Goal: Check status: Check status

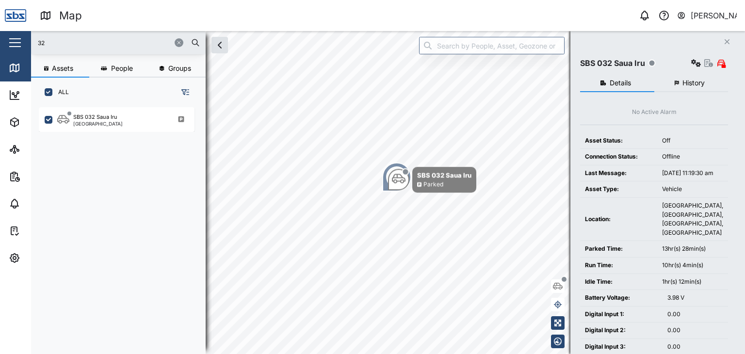
scroll to position [235, 151]
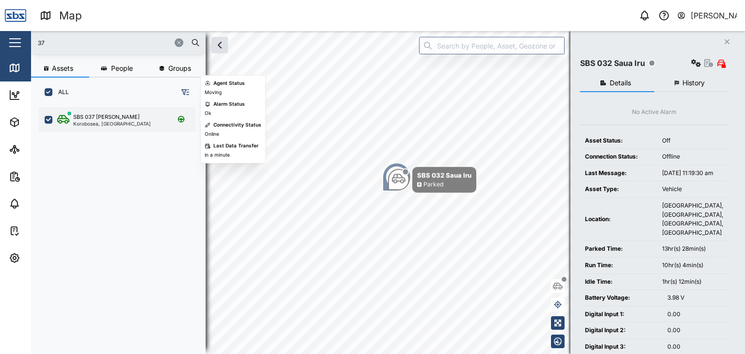
click at [101, 124] on div "Korobosea, [GEOGRAPHIC_DATA]" at bounding box center [112, 123] width 78 height 5
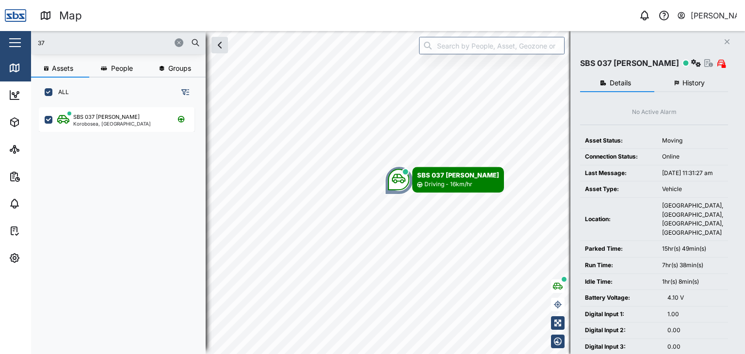
click at [679, 82] on button "History" at bounding box center [691, 83] width 74 height 17
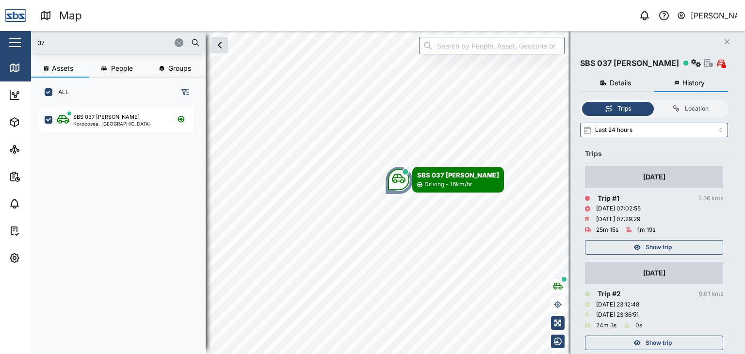
click at [657, 251] on span "Show trip" at bounding box center [658, 247] width 26 height 14
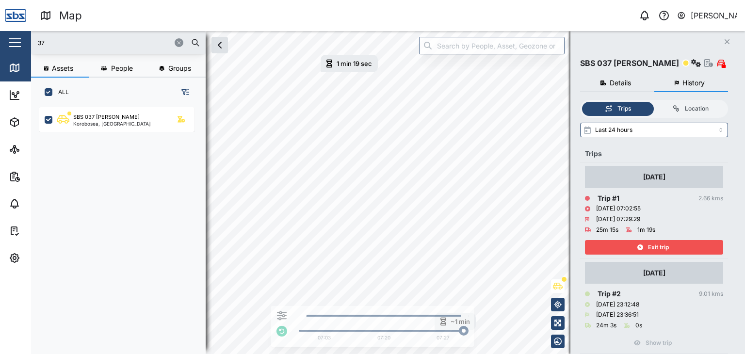
click at [665, 242] on span "Exit trip" at bounding box center [658, 247] width 21 height 14
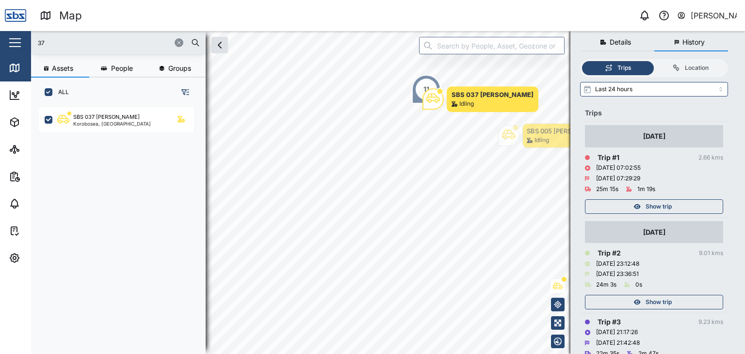
scroll to position [145, 0]
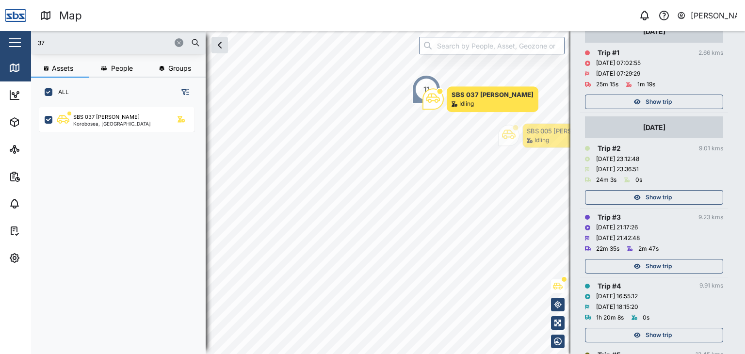
click at [669, 191] on span "Show trip" at bounding box center [658, 198] width 26 height 14
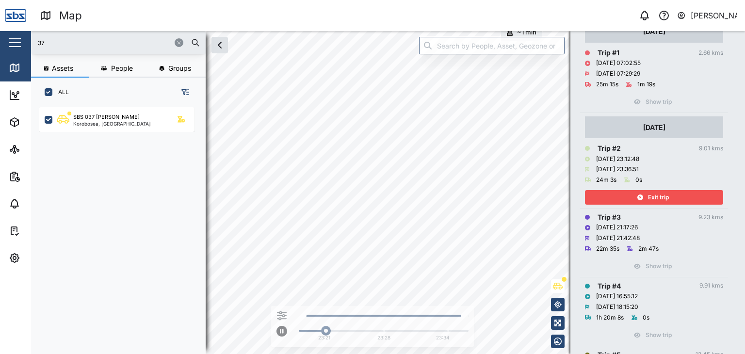
click at [664, 198] on span "Exit trip" at bounding box center [658, 198] width 21 height 14
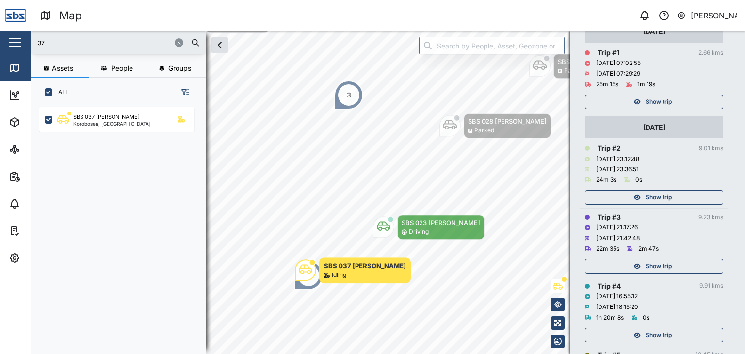
drag, startPoint x: 55, startPoint y: 43, endPoint x: 31, endPoint y: 37, distance: 25.5
click at [31, 37] on div "Map 0 [PERSON_NAME] Close Map Dashboard Assets ATS Camera Generator Personnel T…" at bounding box center [372, 177] width 745 height 354
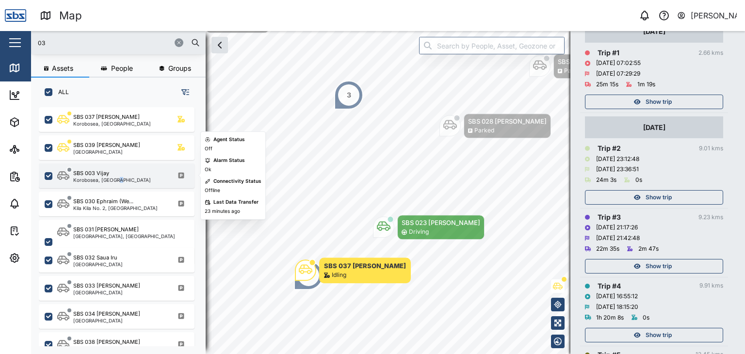
click at [117, 181] on div "Korobosea, [GEOGRAPHIC_DATA]" at bounding box center [112, 179] width 78 height 5
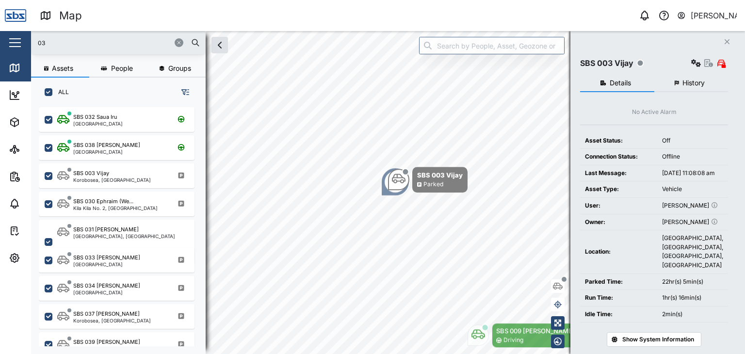
drag, startPoint x: 29, startPoint y: 41, endPoint x: 15, endPoint y: 41, distance: 14.5
click at [15, 41] on div "Map 0 [PERSON_NAME] Close Map Dashboard Assets ATS Camera Generator Personnel T…" at bounding box center [372, 177] width 745 height 354
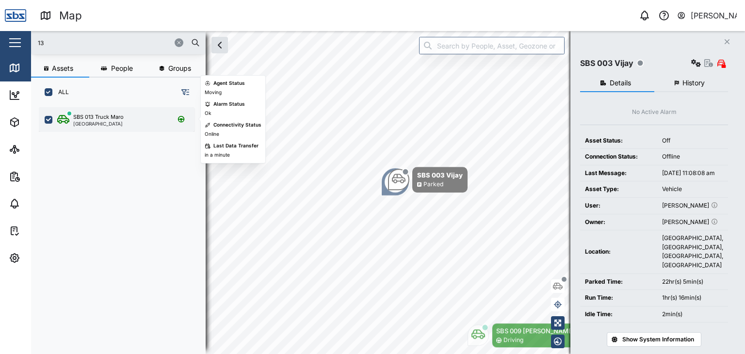
click at [92, 122] on div "[GEOGRAPHIC_DATA]" at bounding box center [98, 123] width 50 height 5
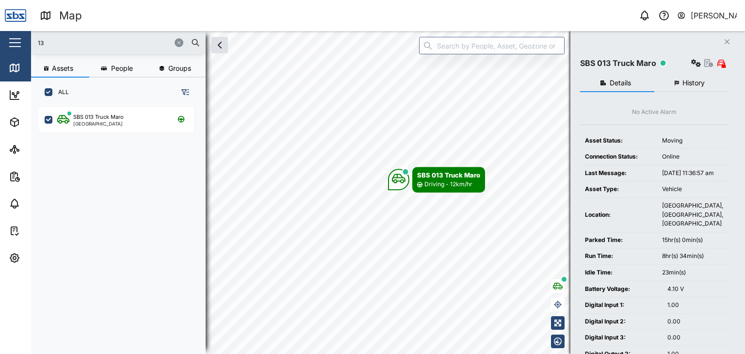
drag, startPoint x: 37, startPoint y: 42, endPoint x: 29, endPoint y: 43, distance: 7.8
click at [29, 43] on div "Map 0 [PERSON_NAME] Close Map Dashboard Assets ATS Camera Generator Personnel T…" at bounding box center [372, 177] width 745 height 354
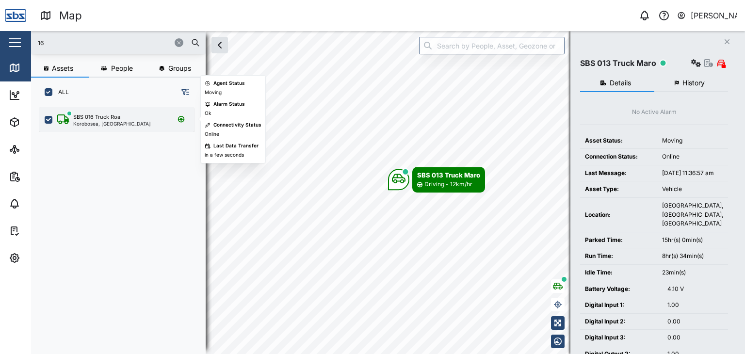
click at [99, 119] on div "SBS 016 Truck Roa" at bounding box center [96, 117] width 47 height 8
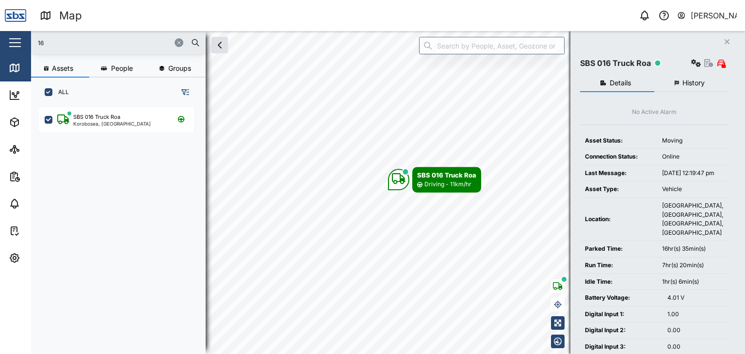
drag, startPoint x: 46, startPoint y: 39, endPoint x: 22, endPoint y: 38, distance: 23.3
click at [22, 38] on div "Map 0 [PERSON_NAME] Close Map Dashboard Assets ATS Camera Generator Personnel T…" at bounding box center [372, 177] width 745 height 354
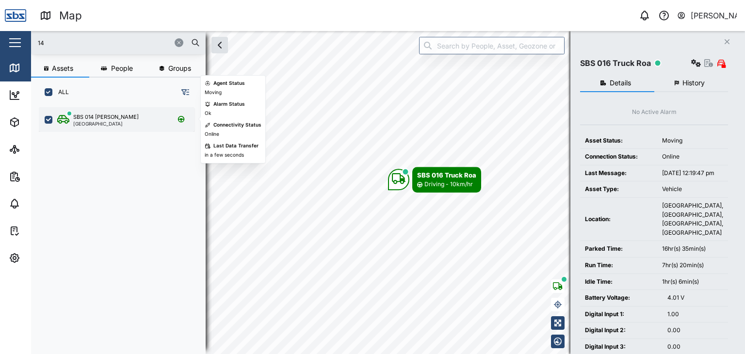
click at [89, 121] on div "[GEOGRAPHIC_DATA]" at bounding box center [105, 123] width 65 height 5
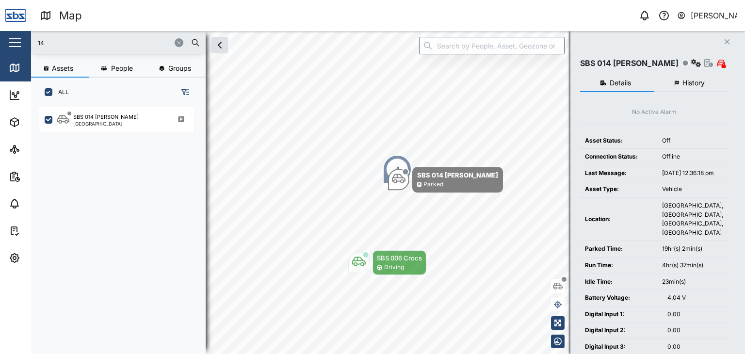
drag, startPoint x: 56, startPoint y: 45, endPoint x: 29, endPoint y: 45, distance: 27.1
click at [29, 45] on div "Map 0 [PERSON_NAME] Close Map Dashboard Assets ATS Camera Generator Personnel T…" at bounding box center [372, 177] width 745 height 354
type input "30"
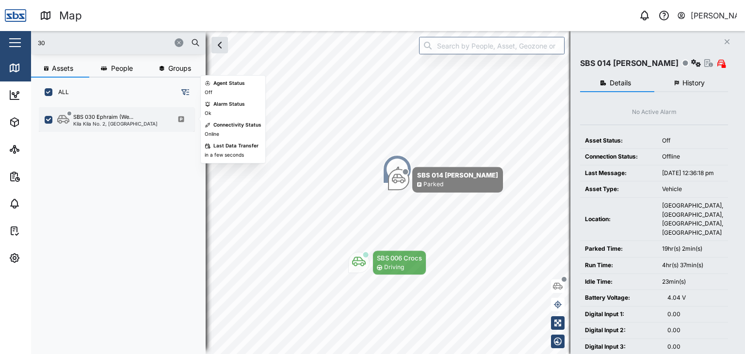
click at [103, 123] on div "Kila Kila No. 2, [GEOGRAPHIC_DATA]" at bounding box center [115, 123] width 84 height 5
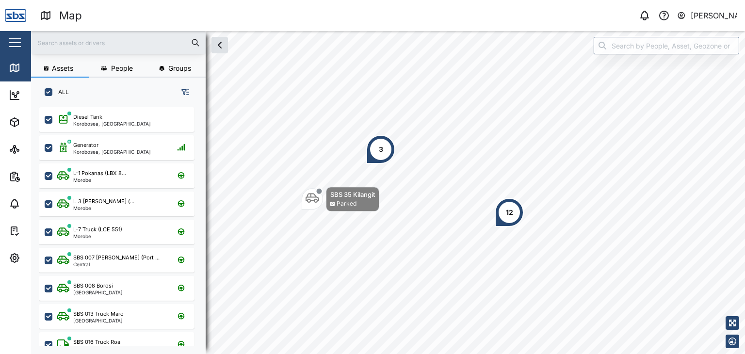
click at [91, 43] on input "text" at bounding box center [118, 42] width 163 height 15
type input "37"
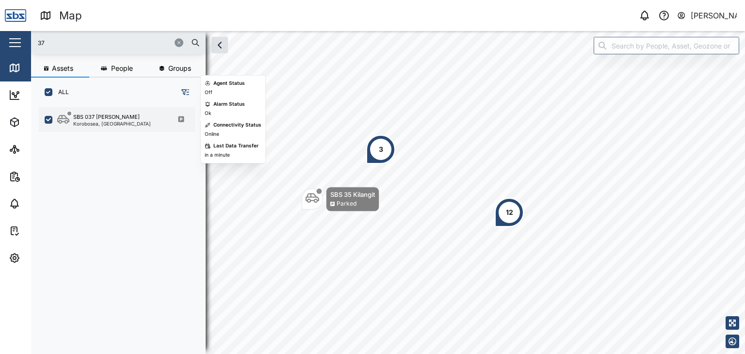
click at [119, 117] on div "SBS 037 [PERSON_NAME]" at bounding box center [112, 117] width 78 height 8
